Goal: Transaction & Acquisition: Subscribe to service/newsletter

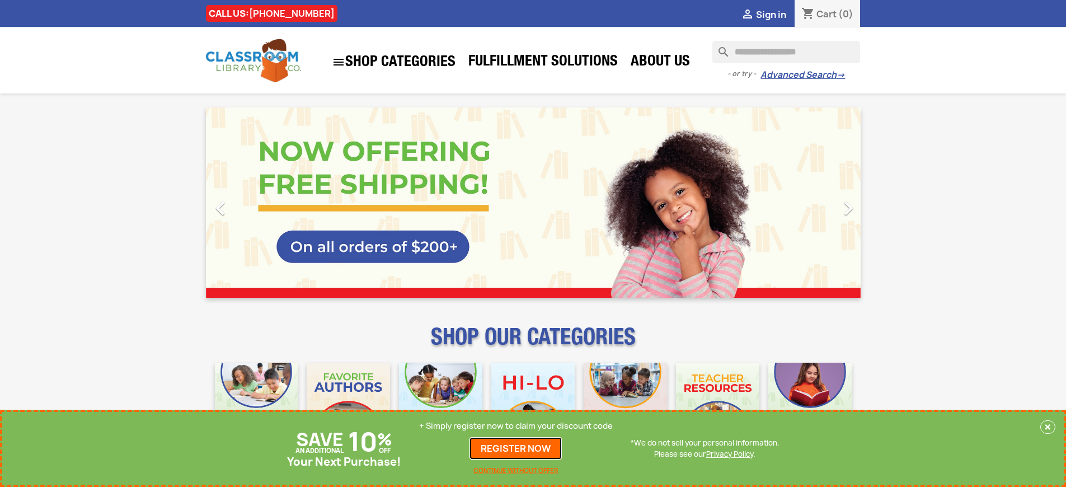
click at [516, 448] on link "REGISTER NOW" at bounding box center [515, 448] width 92 height 22
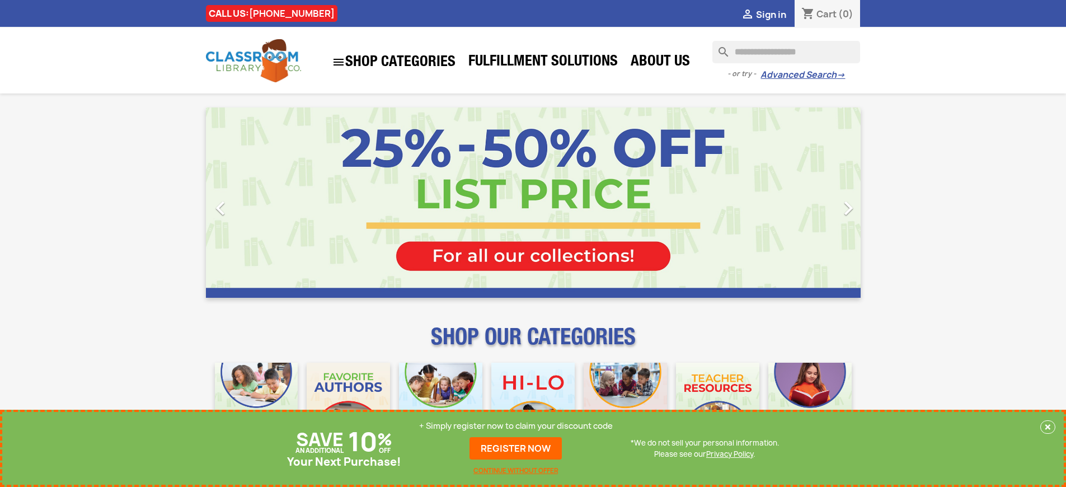
click at [516, 426] on p "+ Simply register now to claim your discount code" at bounding box center [516, 425] width 194 height 11
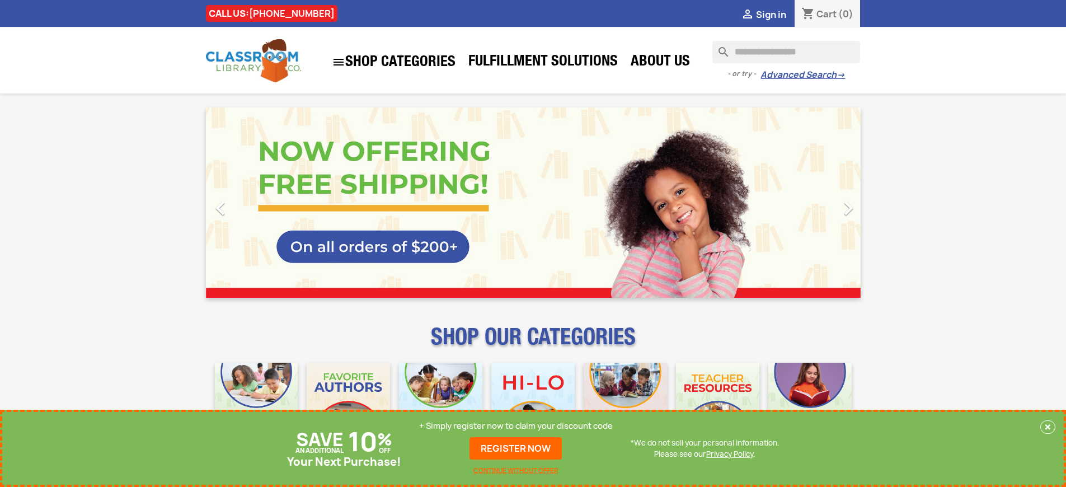
click at [516, 426] on p "+ Simply register now to claim your discount code" at bounding box center [516, 425] width 194 height 11
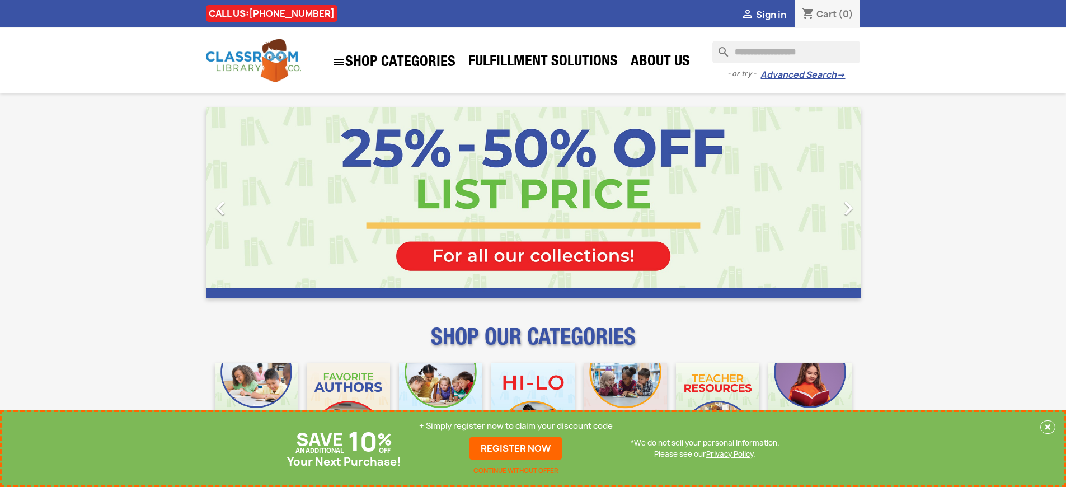
click at [516, 426] on p "+ Simply register now to claim your discount code" at bounding box center [516, 425] width 194 height 11
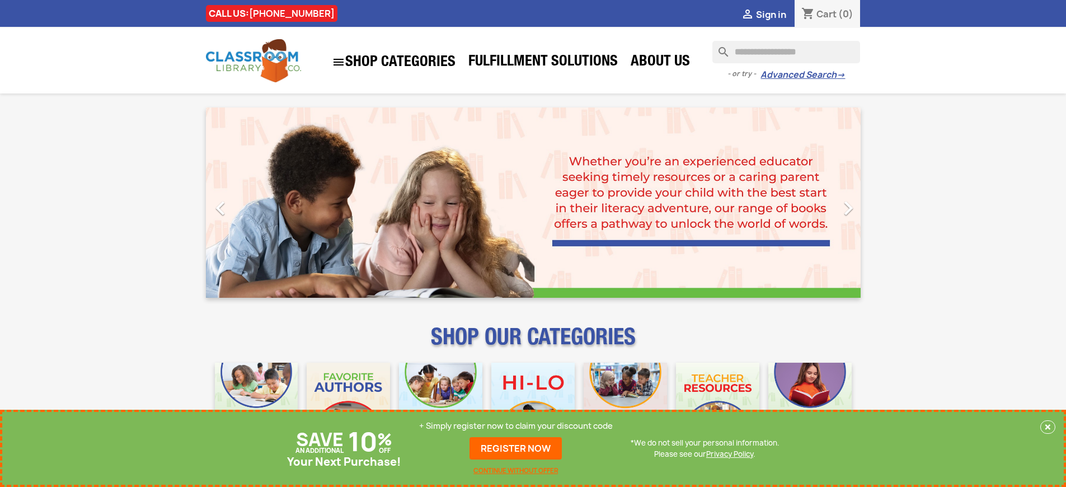
click at [516, 426] on p "+ Simply register now to claim your discount code" at bounding box center [516, 425] width 194 height 11
